Goal: Task Accomplishment & Management: Use online tool/utility

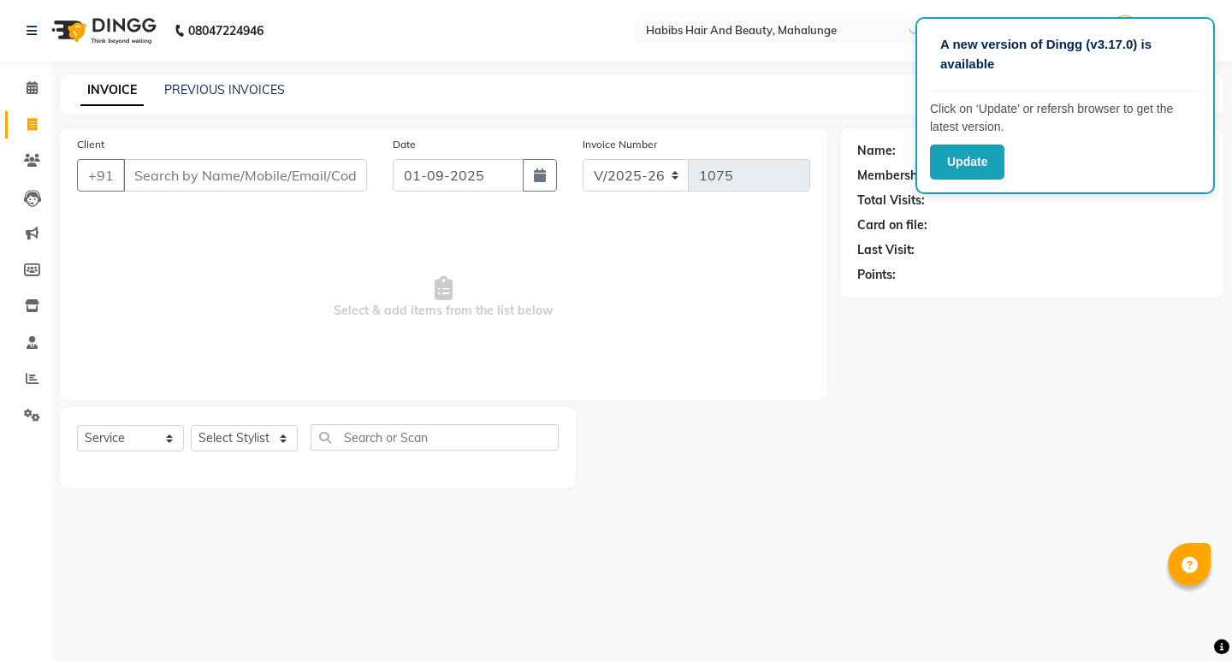
select select "6328"
select select "service"
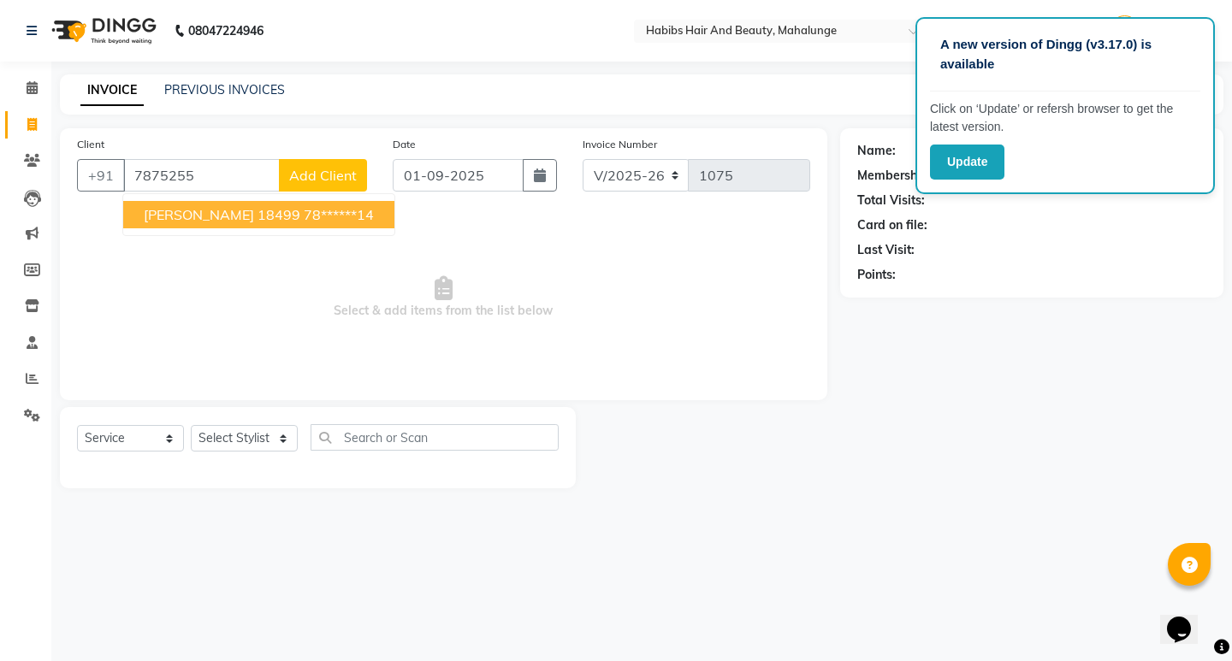
click at [337, 210] on ngb-highlight "78******14" at bounding box center [339, 214] width 70 height 17
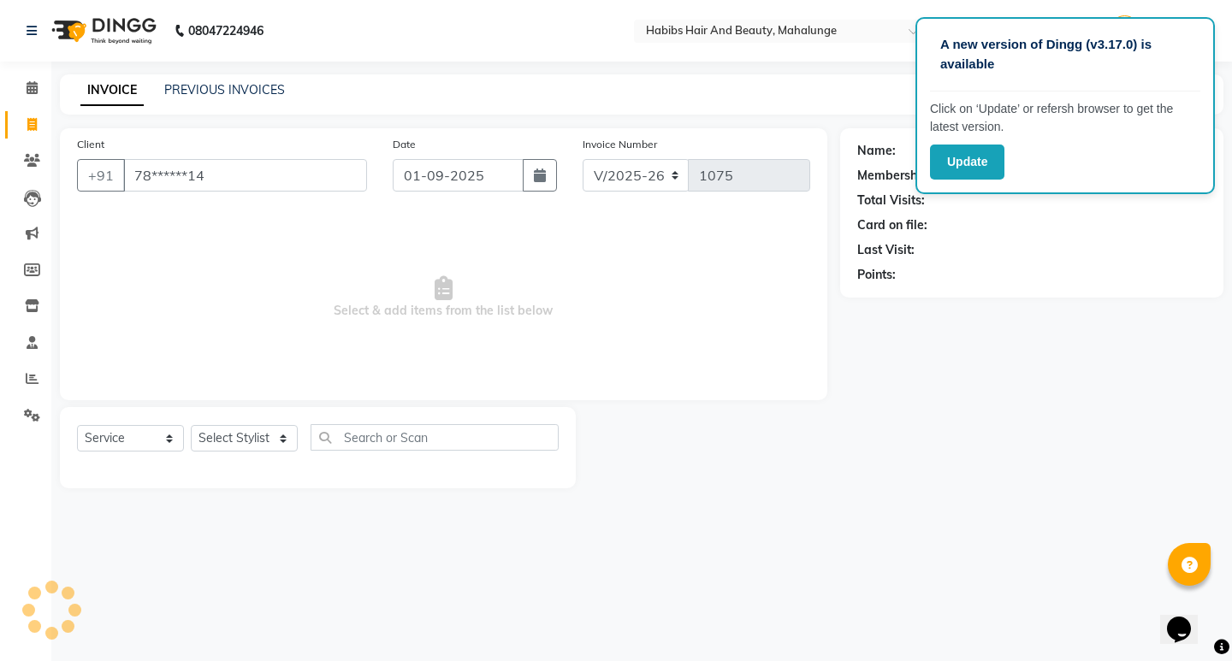
type input "78******14"
select select "1: Object"
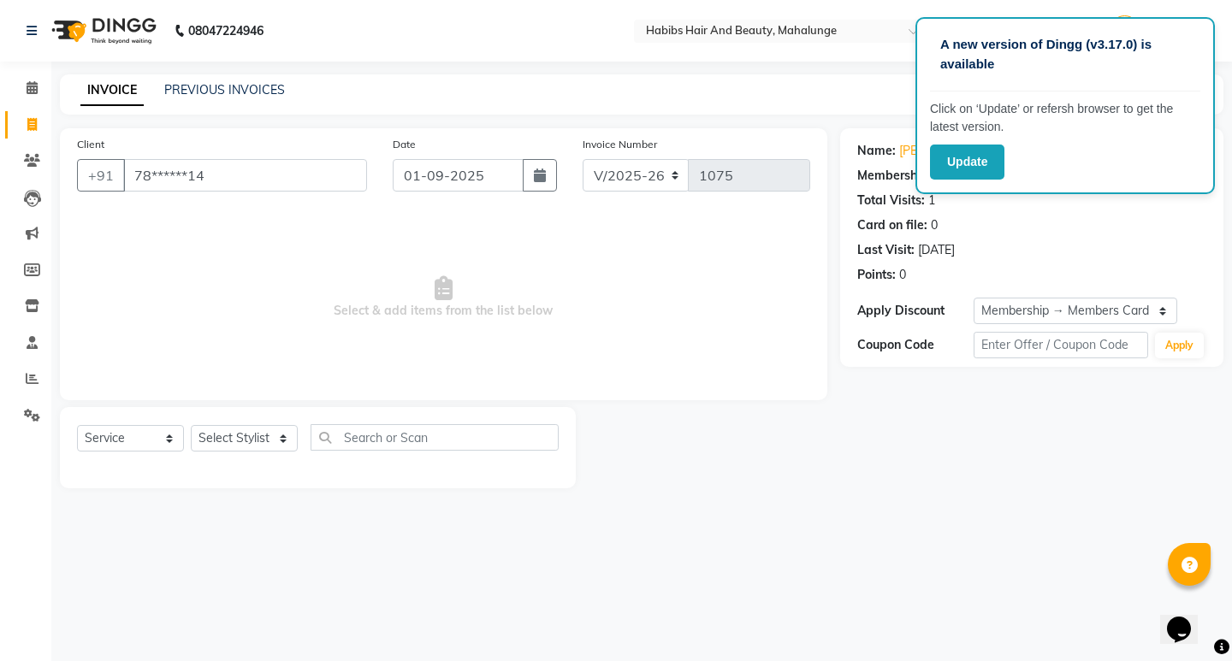
click at [1064, 455] on div "Name: Sandeep Sinha 18499 Membership: end on 13-01-2026 Total Visits: 1 Card on…" at bounding box center [1038, 308] width 396 height 360
drag, startPoint x: 978, startPoint y: 140, endPoint x: 975, endPoint y: 161, distance: 20.7
click at [976, 157] on div "A new version of Dingg (v3.17.0) is available Click on ‘Update’ or refersh brow…" at bounding box center [1064, 105] width 299 height 177
click at [975, 161] on button "Update" at bounding box center [967, 162] width 74 height 35
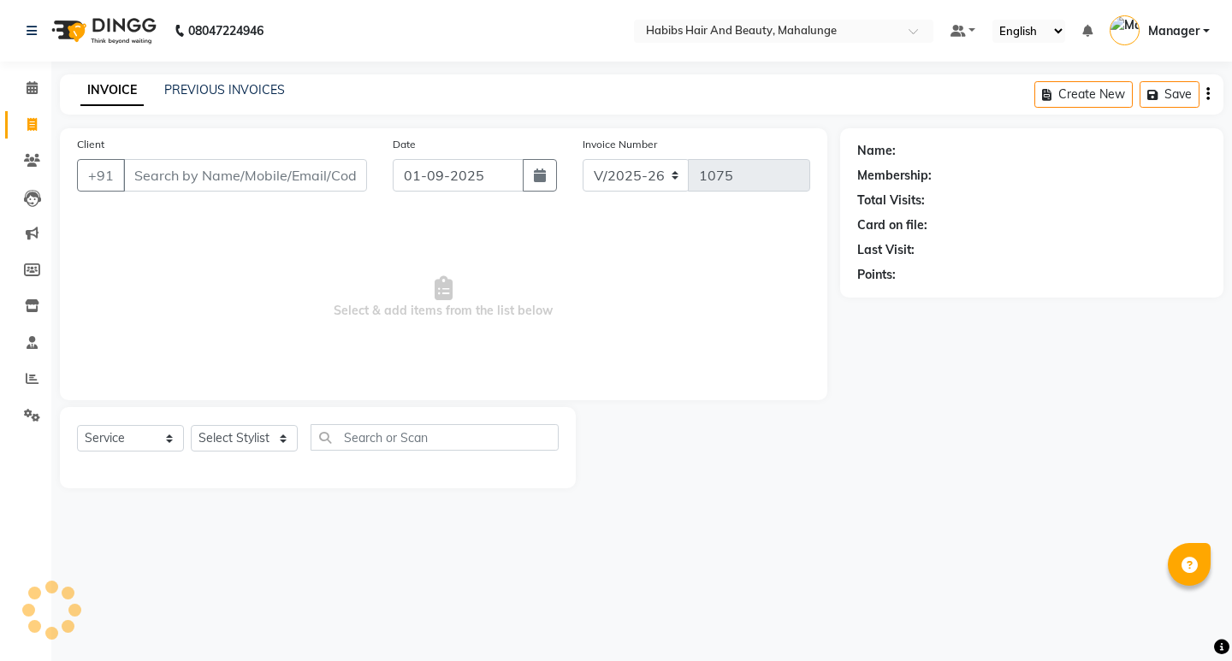
select select "6328"
select select "service"
click at [213, 173] on input "Client" at bounding box center [245, 175] width 244 height 33
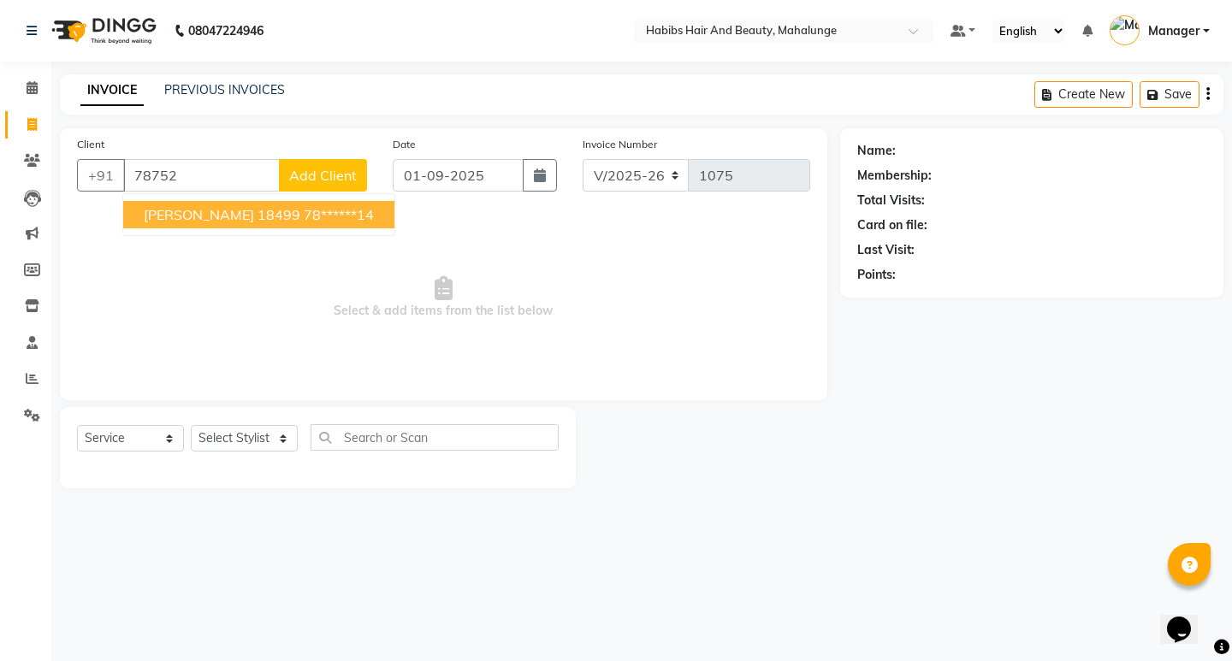
click at [217, 219] on span "[PERSON_NAME] 18499" at bounding box center [222, 214] width 157 height 17
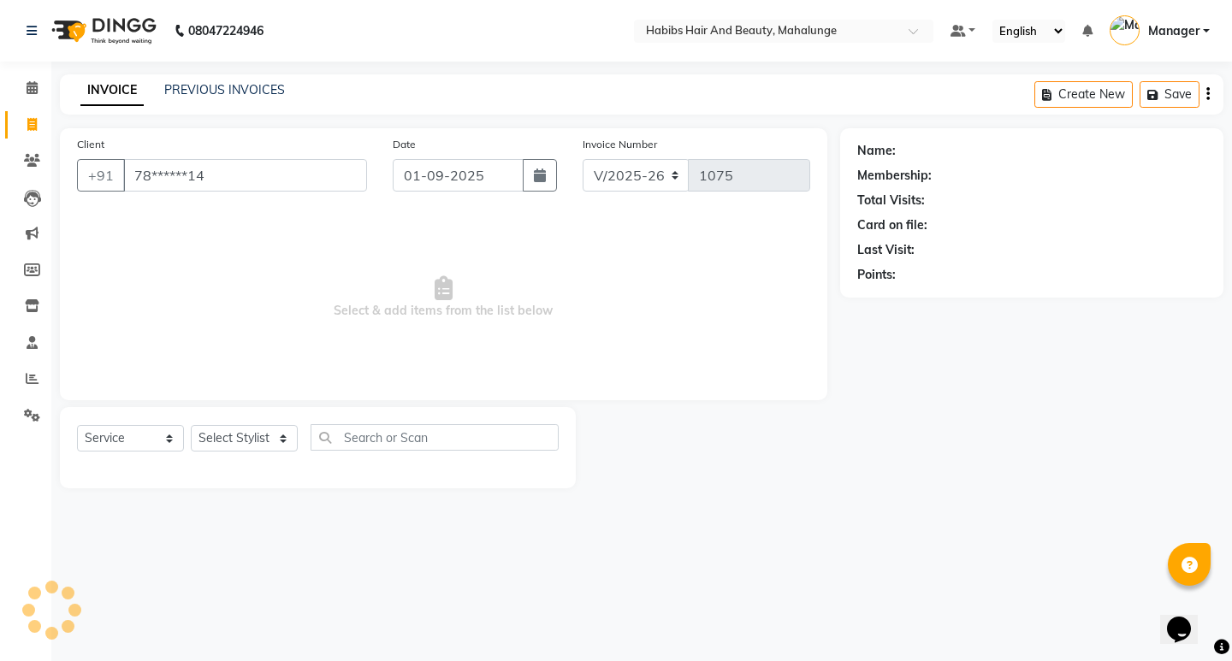
type input "78******14"
select select "1: Object"
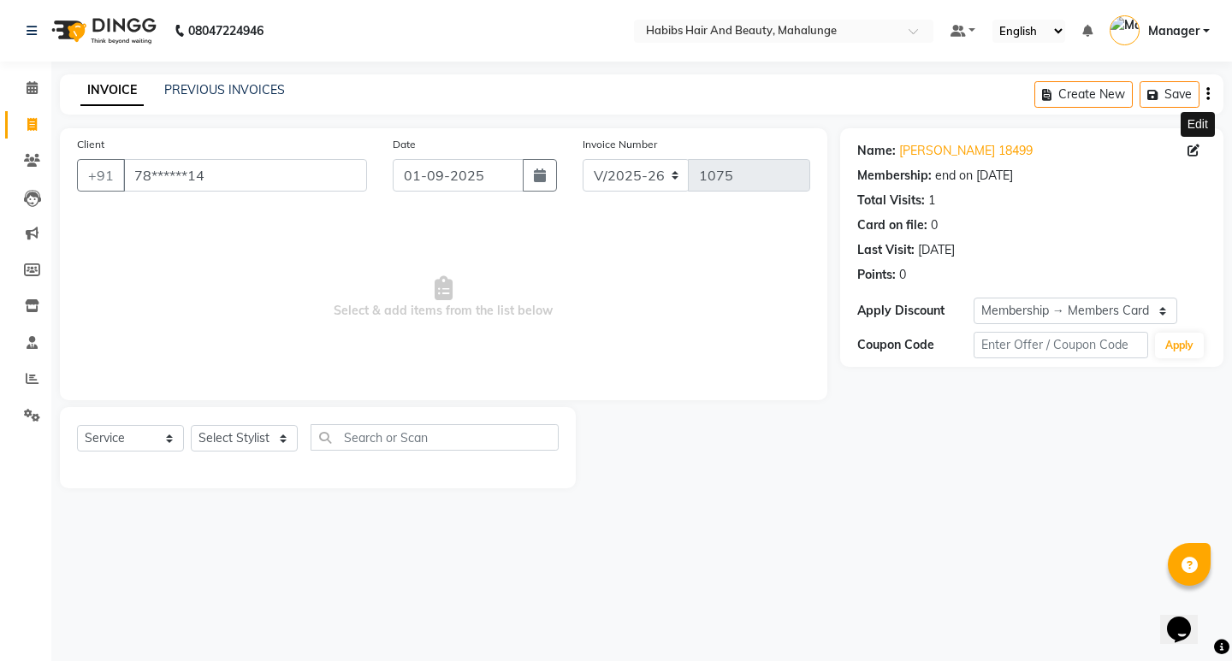
click at [1194, 155] on icon at bounding box center [1194, 151] width 12 height 12
select select "22"
select select "[DEMOGRAPHIC_DATA]"
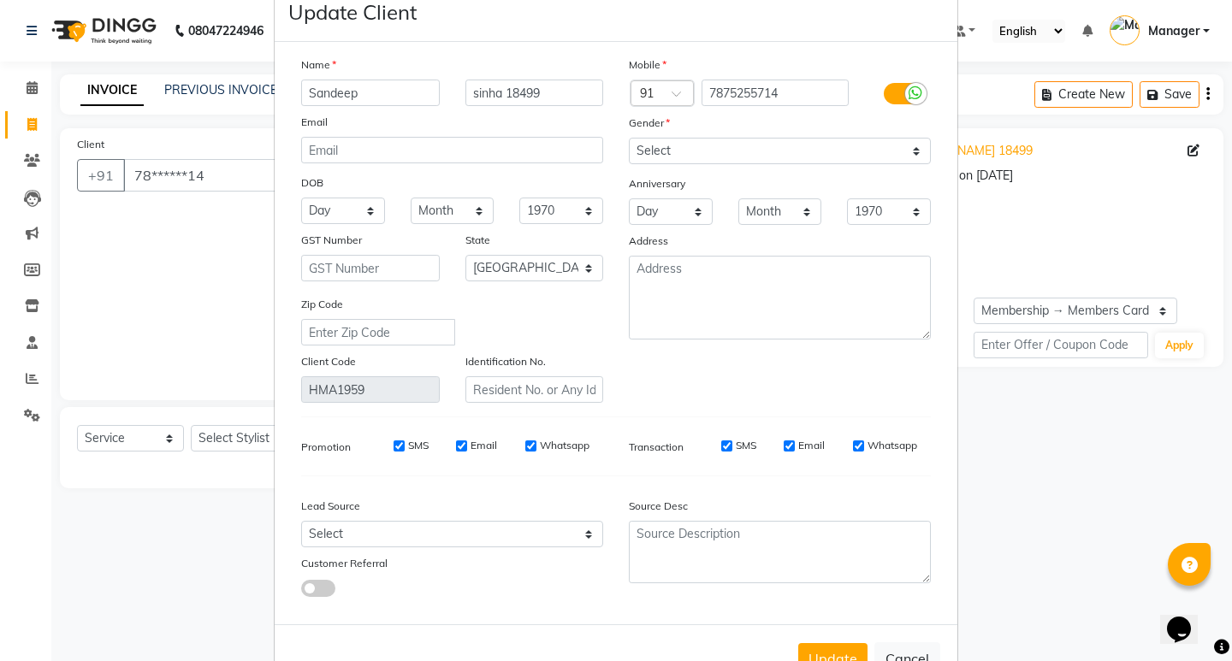
scroll to position [98, 0]
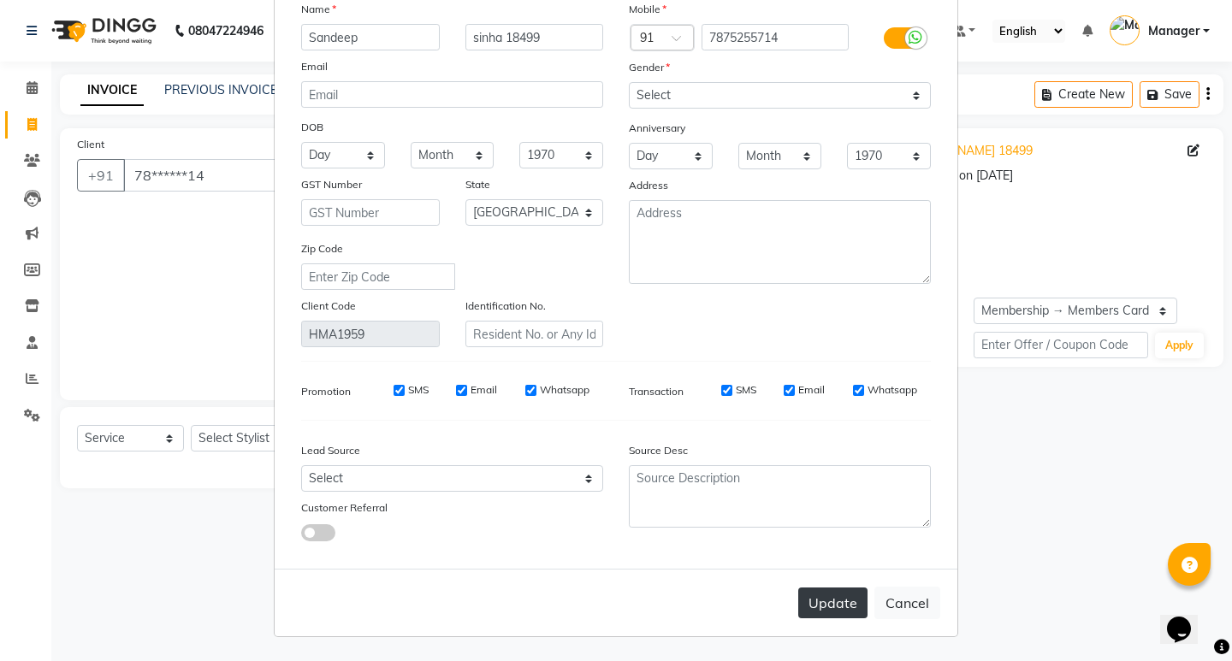
click at [837, 604] on button "Update" at bounding box center [832, 603] width 69 height 31
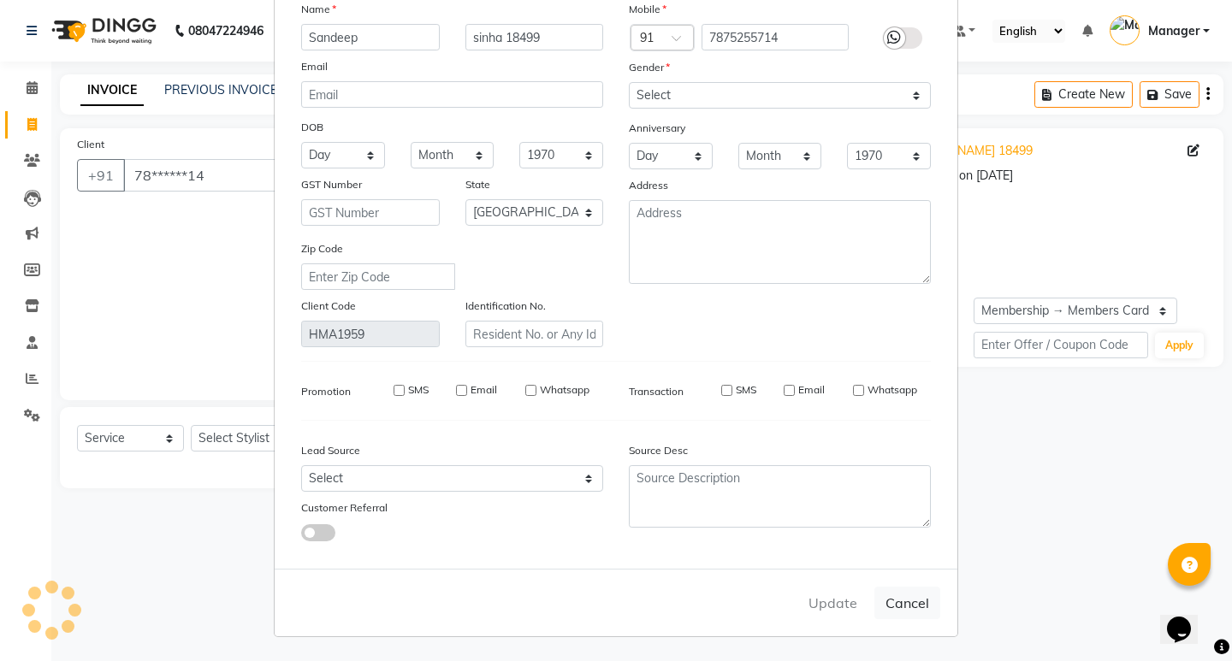
select select
select select "null"
select select
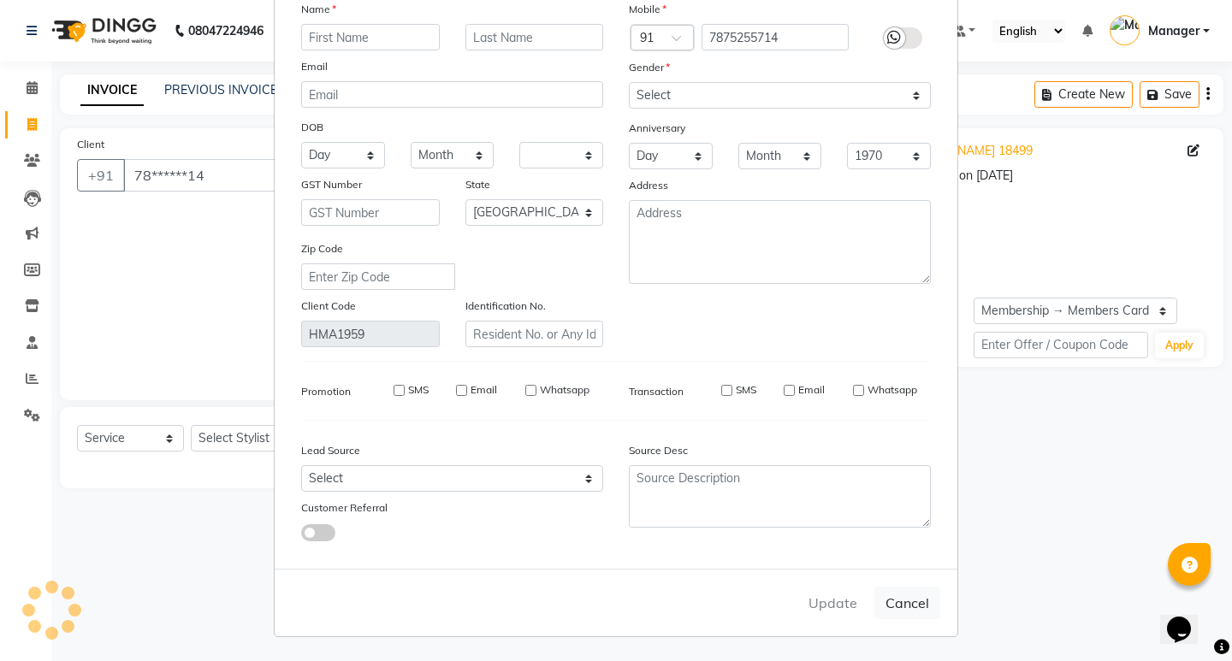
select select
checkbox input "false"
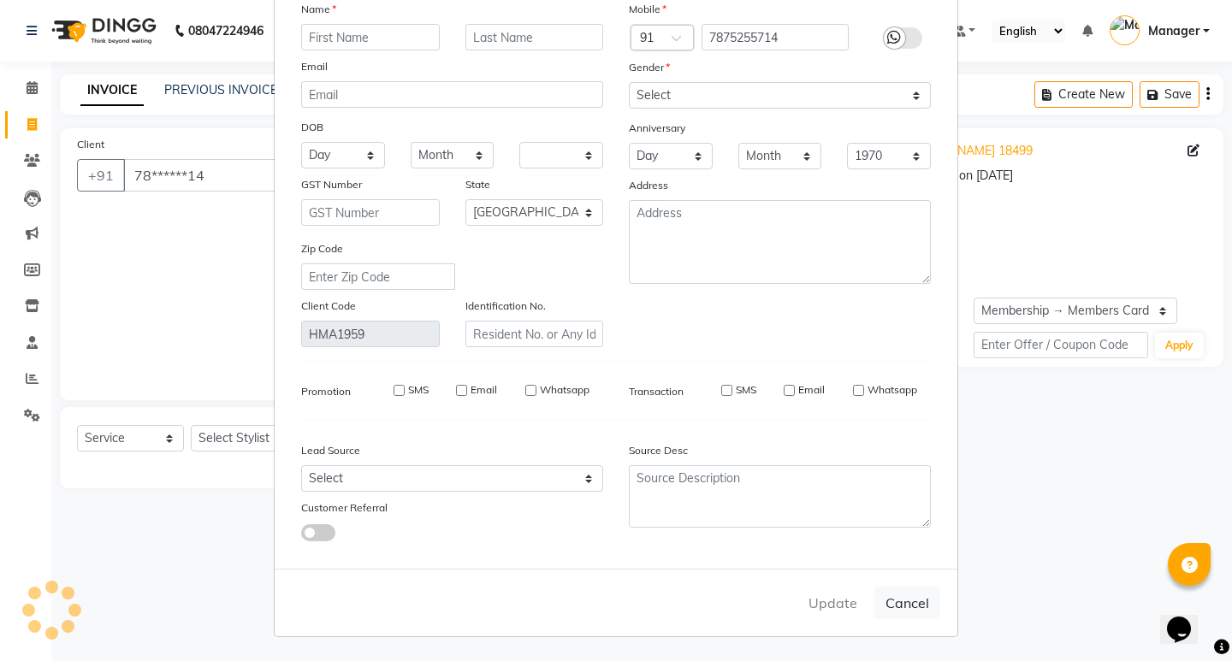
checkbox input "false"
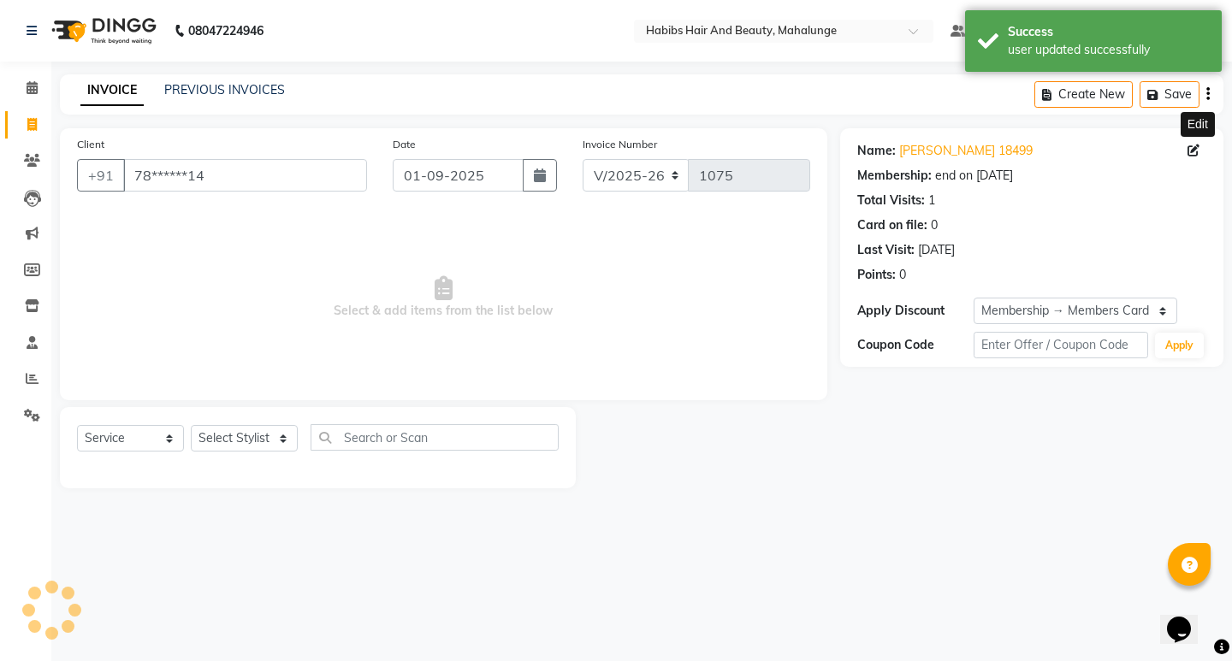
select select "2: Object"
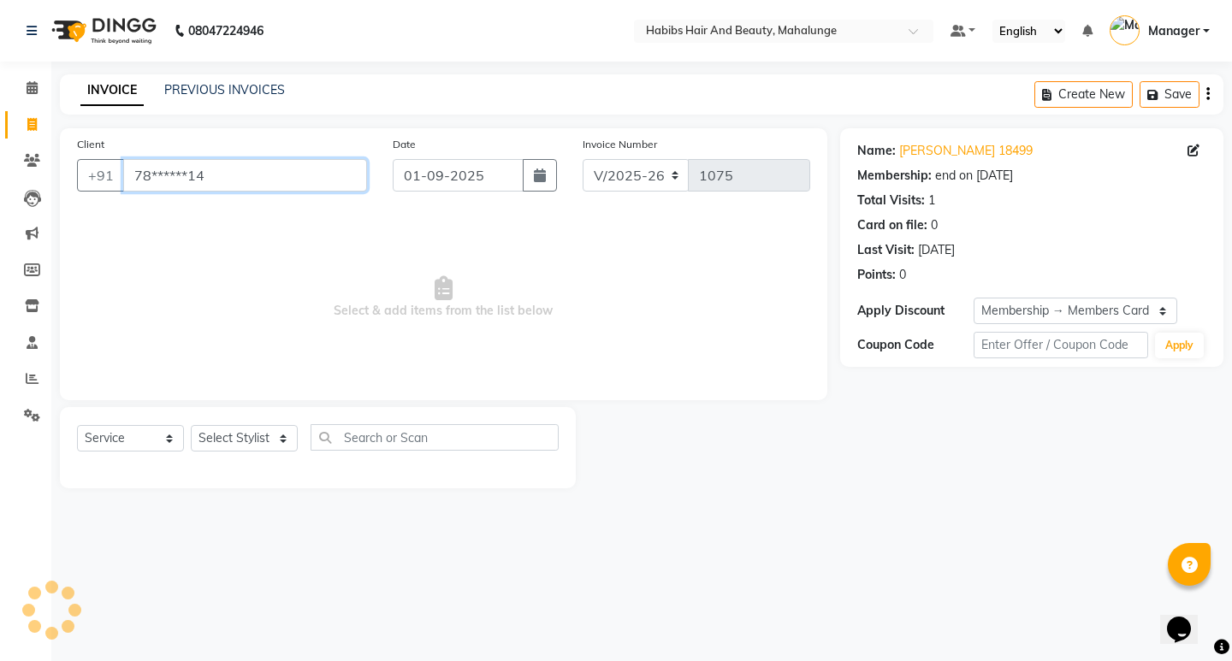
drag, startPoint x: 281, startPoint y: 175, endPoint x: 298, endPoint y: 143, distance: 36.7
click at [281, 174] on input "78******14" at bounding box center [245, 175] width 244 height 33
type input "7"
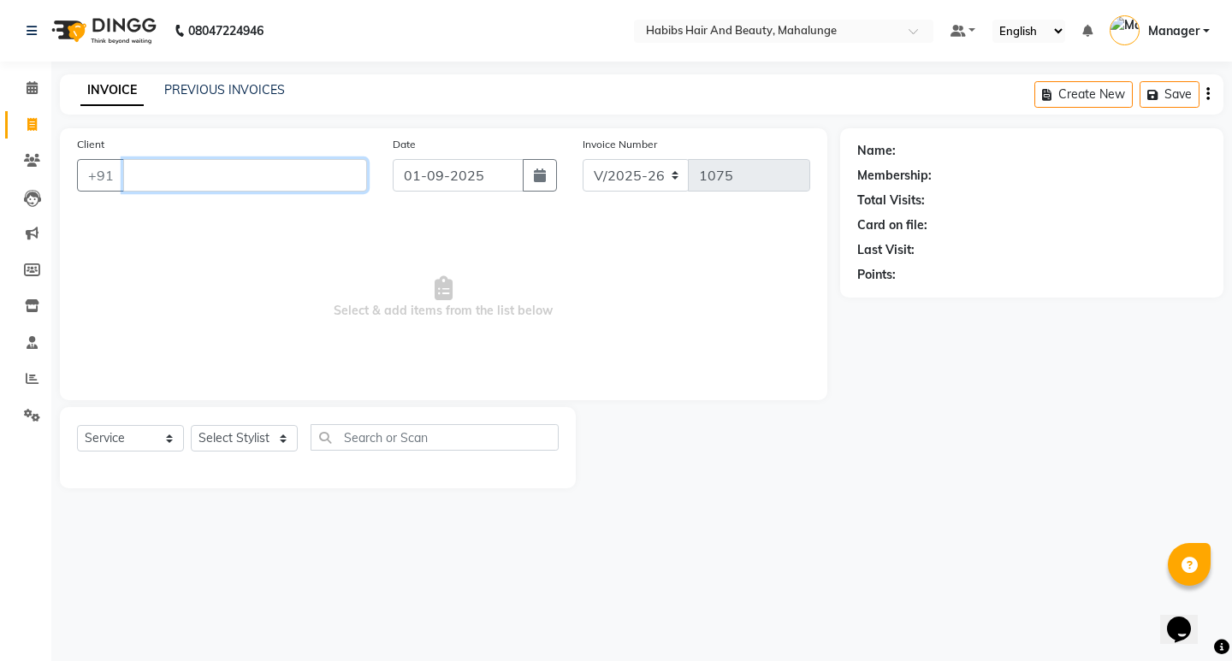
click at [360, 180] on input "Client" at bounding box center [245, 175] width 244 height 33
click at [208, 174] on div "Client [PHONE_NUMBER] Add Client" at bounding box center [222, 170] width 316 height 70
click at [214, 177] on input "888890580" at bounding box center [201, 175] width 157 height 33
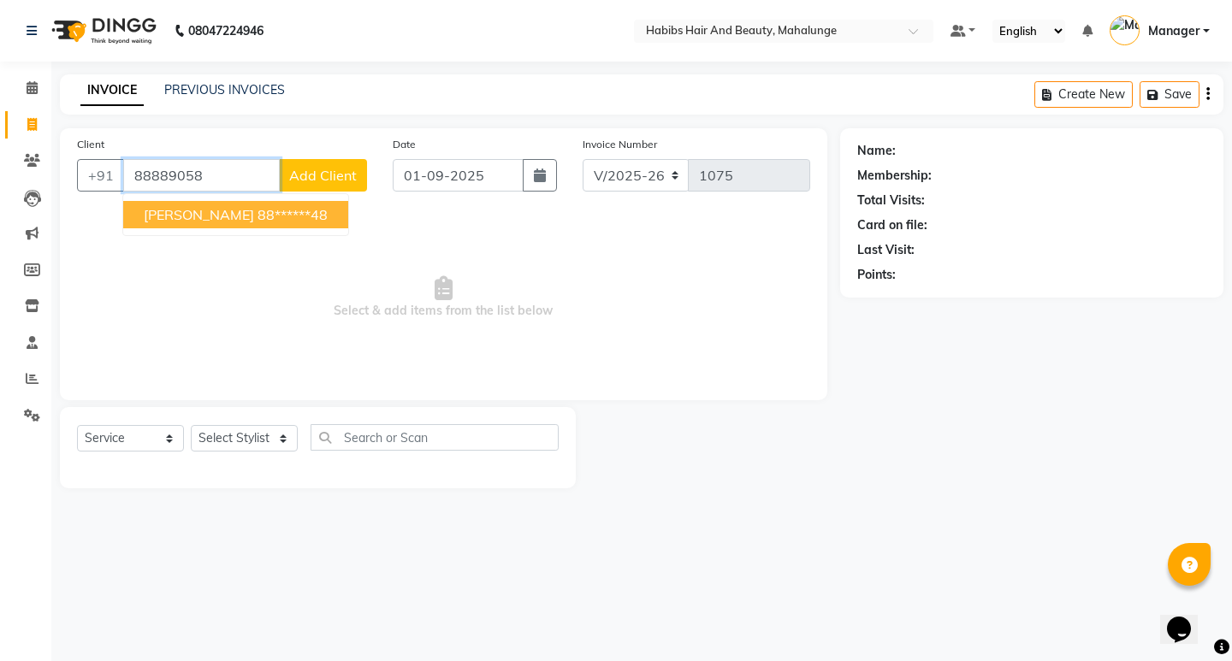
click at [258, 213] on ngb-highlight "88******48" at bounding box center [293, 214] width 70 height 17
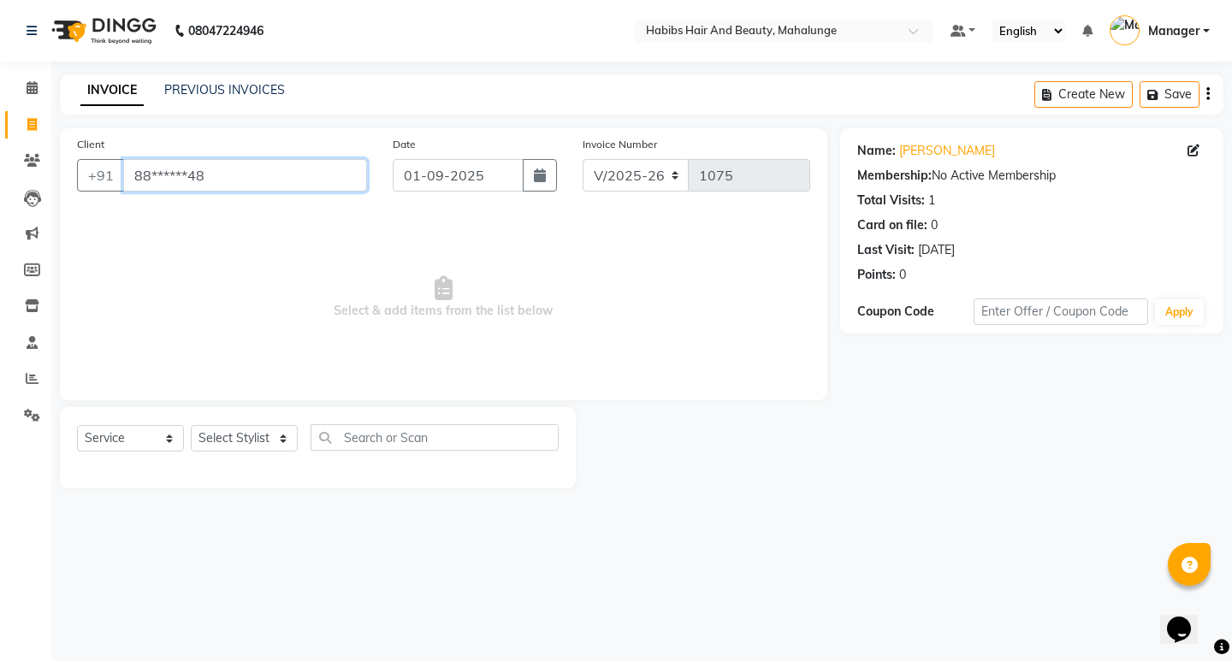
click at [265, 189] on input "88******48" at bounding box center [245, 175] width 244 height 33
type input "8"
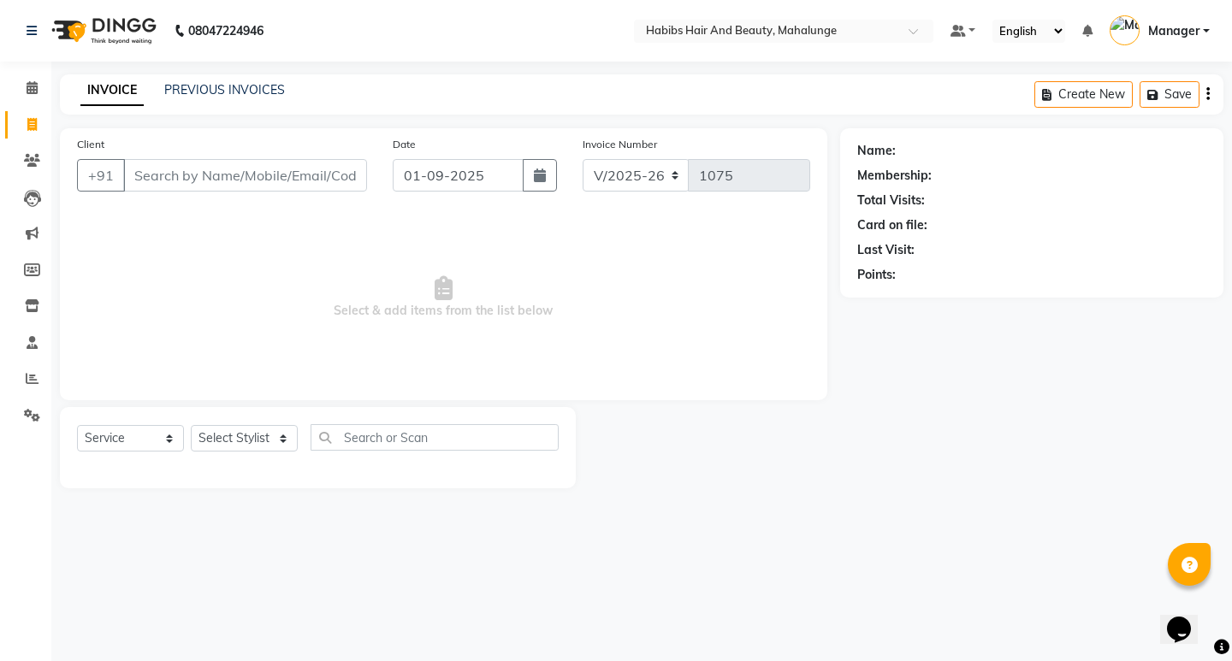
click at [208, 192] on div "Client +91" at bounding box center [222, 170] width 316 height 70
click at [200, 189] on input "Client" at bounding box center [245, 175] width 244 height 33
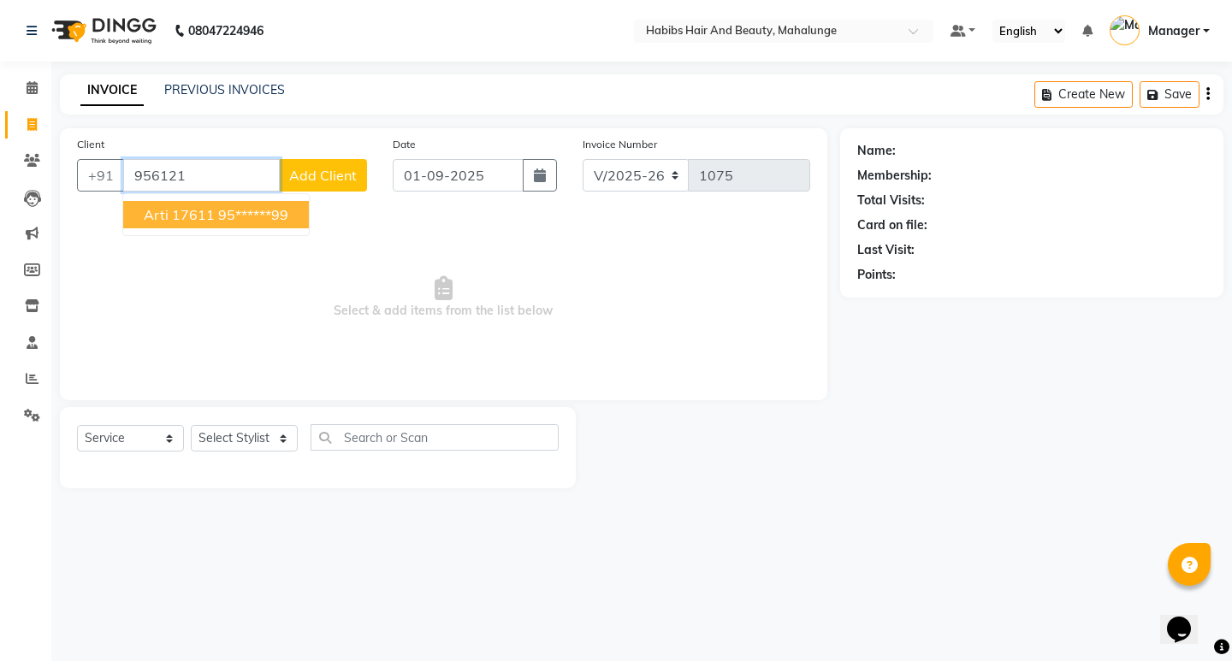
click at [206, 209] on span "Arti 17611" at bounding box center [179, 214] width 71 height 17
type input "95******99"
